Goal: Task Accomplishment & Management: Manage account settings

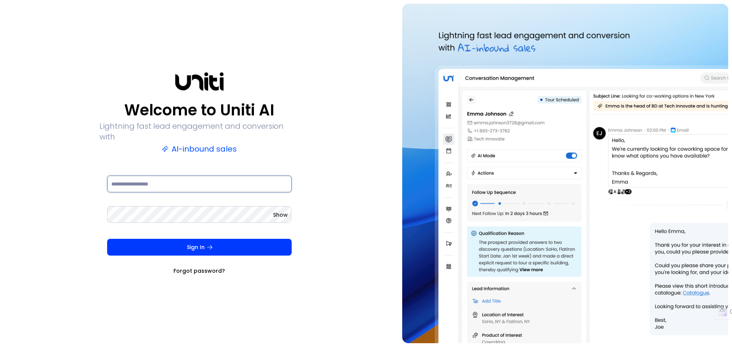
click at [169, 178] on input at bounding box center [199, 184] width 185 height 17
click at [0, 347] on com-1password-button at bounding box center [0, 347] width 0 height 0
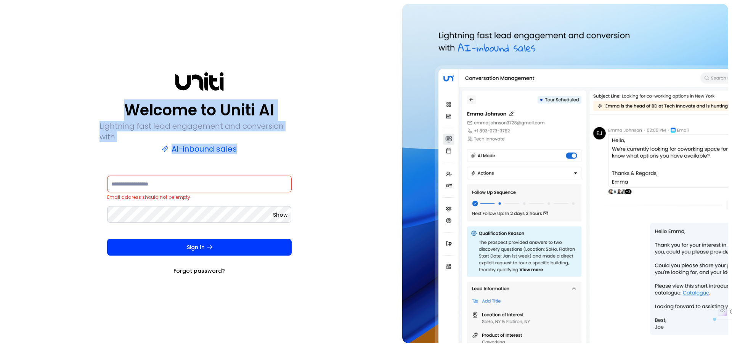
drag, startPoint x: 146, startPoint y: 114, endPoint x: 148, endPoint y: 165, distance: 50.8
click at [148, 165] on div "Welcome to Uniti AI Lightning fast lead engagement and conversion with AI-inbou…" at bounding box center [200, 173] width 200 height 202
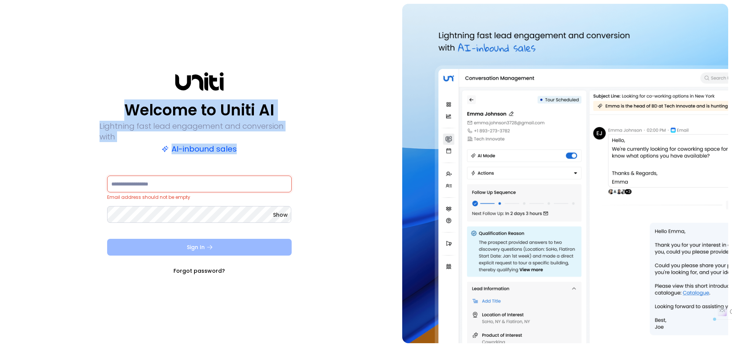
click at [201, 244] on button "Sign In" at bounding box center [199, 247] width 185 height 17
click at [204, 239] on button "Sign In" at bounding box center [199, 247] width 185 height 17
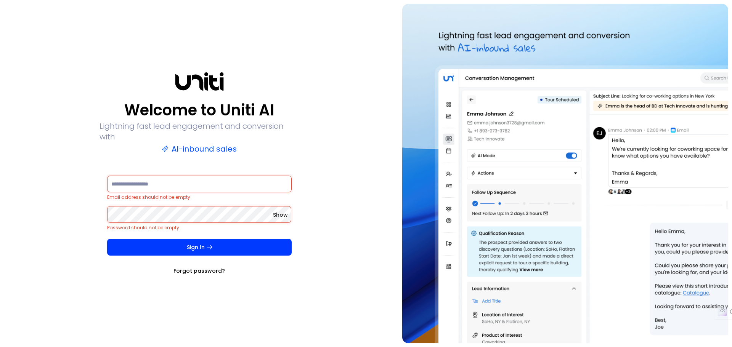
click at [166, 176] on input at bounding box center [199, 184] width 185 height 17
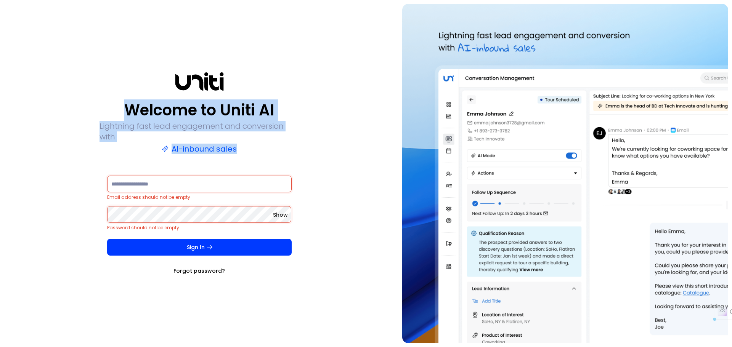
drag, startPoint x: 158, startPoint y: 90, endPoint x: 333, endPoint y: 165, distance: 189.6
click at [333, 165] on div "Welcome to Uniti AI Lightning fast lead engagement and conversion with AI-inbou…" at bounding box center [199, 174] width 391 height 340
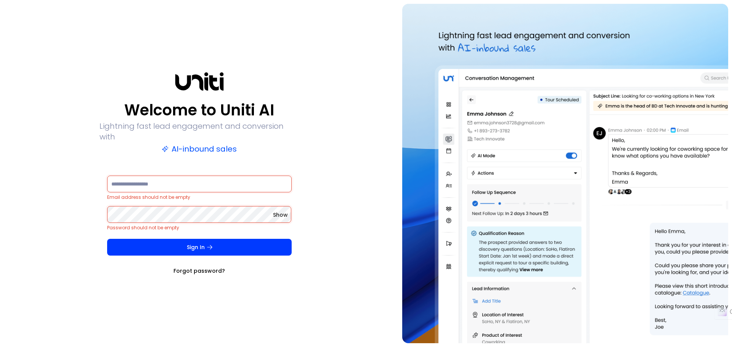
click at [183, 182] on input at bounding box center [199, 184] width 185 height 17
